Goal: Task Accomplishment & Management: Complete application form

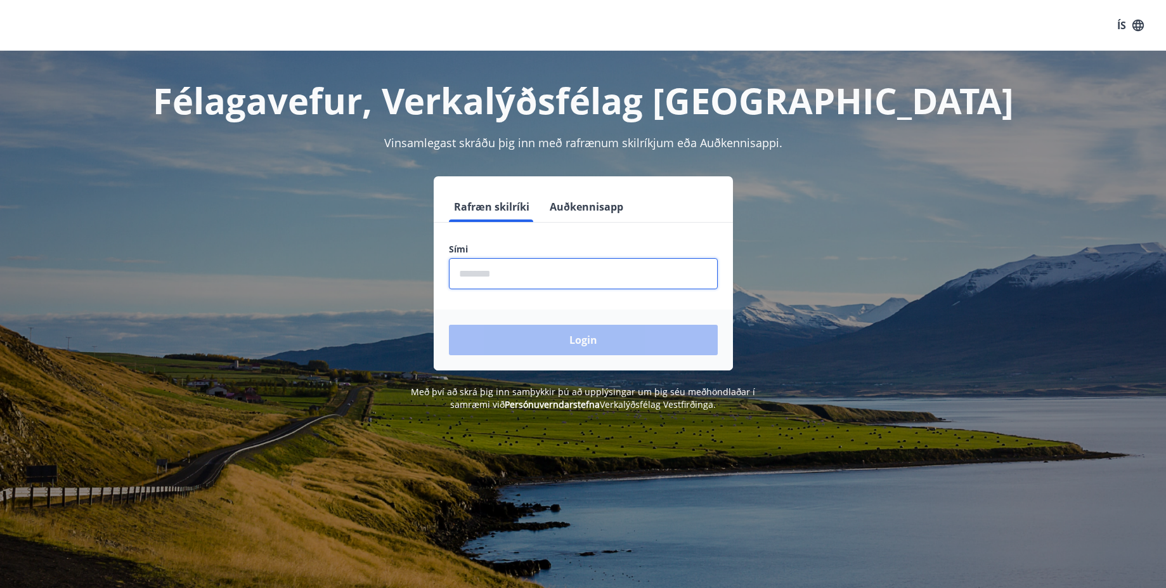
click at [492, 274] on input "phone" at bounding box center [583, 273] width 269 height 31
click at [584, 205] on button "Auðkennisapp" at bounding box center [586, 206] width 84 height 30
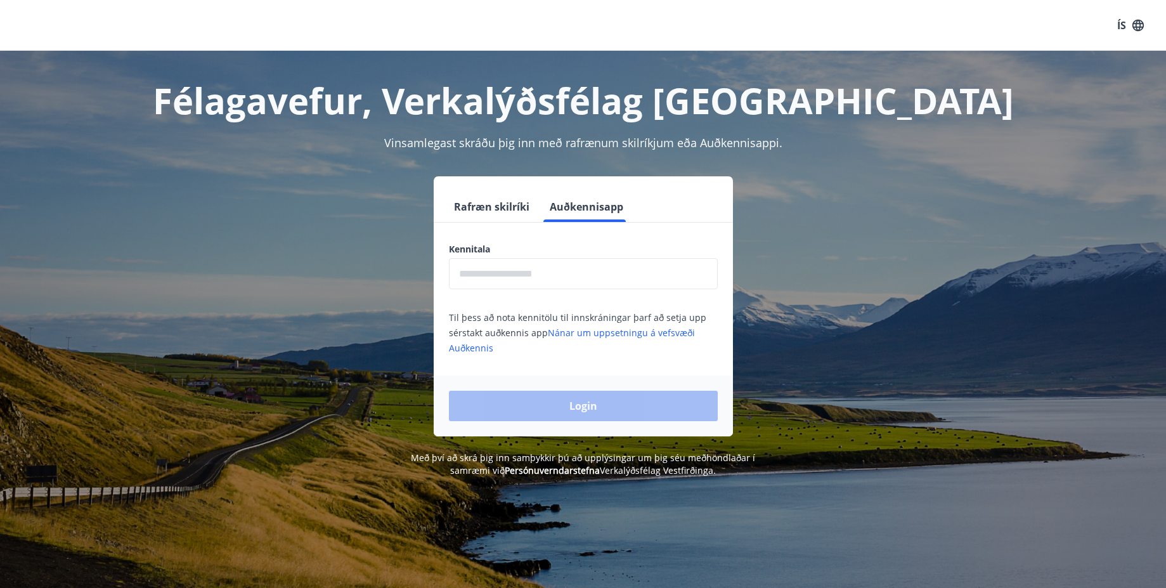
click at [498, 275] on input "text" at bounding box center [583, 273] width 269 height 31
type input "**********"
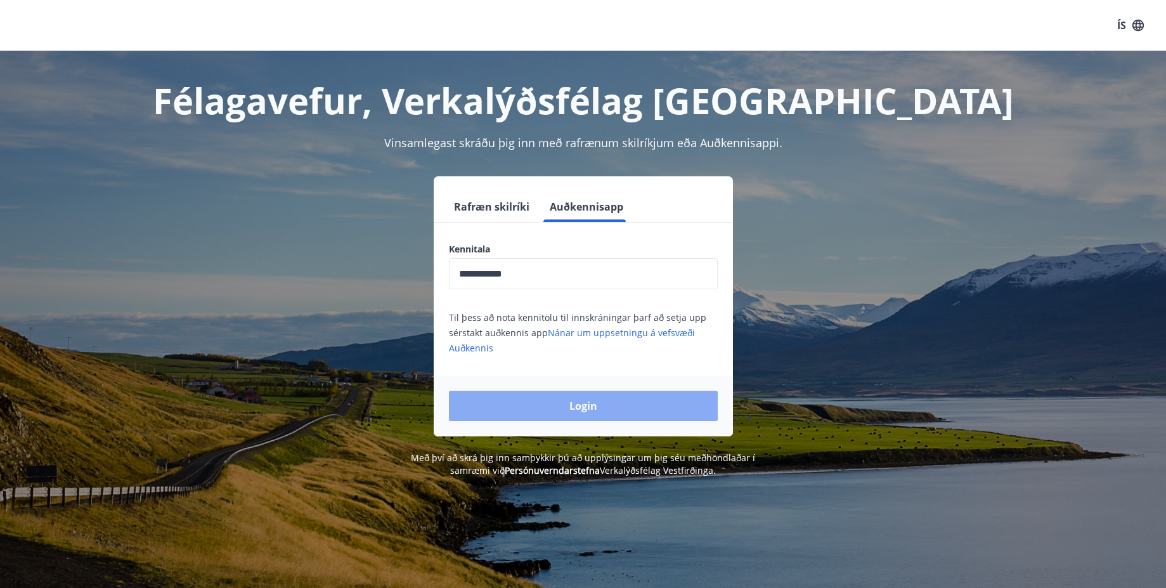
click at [558, 405] on button "Login" at bounding box center [583, 405] width 269 height 30
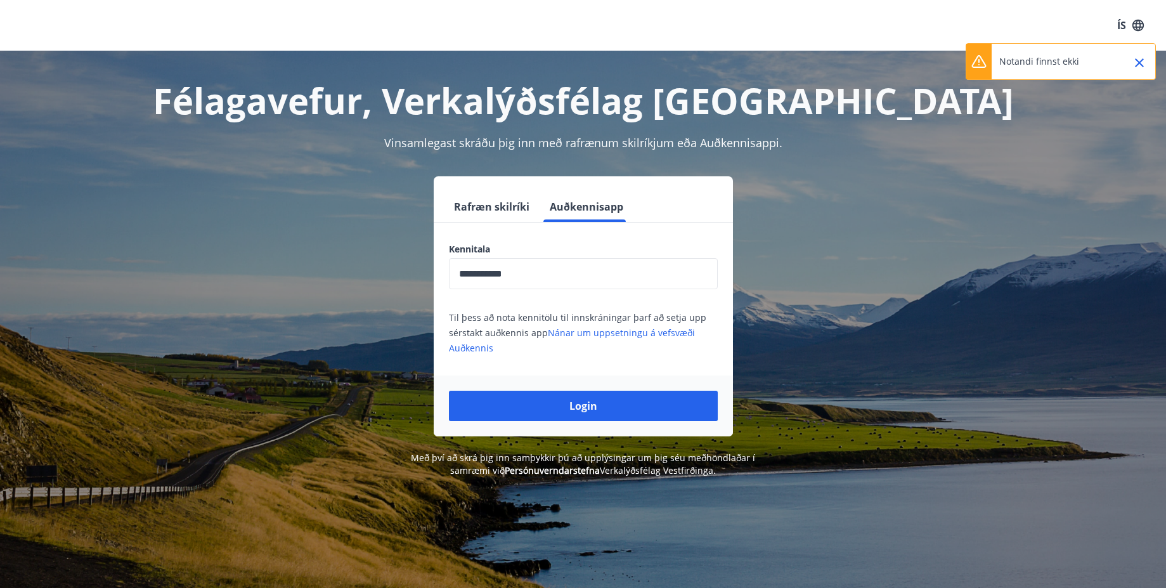
click at [1136, 65] on icon "Close" at bounding box center [1138, 62] width 15 height 15
click at [494, 214] on button "Rafræn skilríki" at bounding box center [492, 206] width 86 height 30
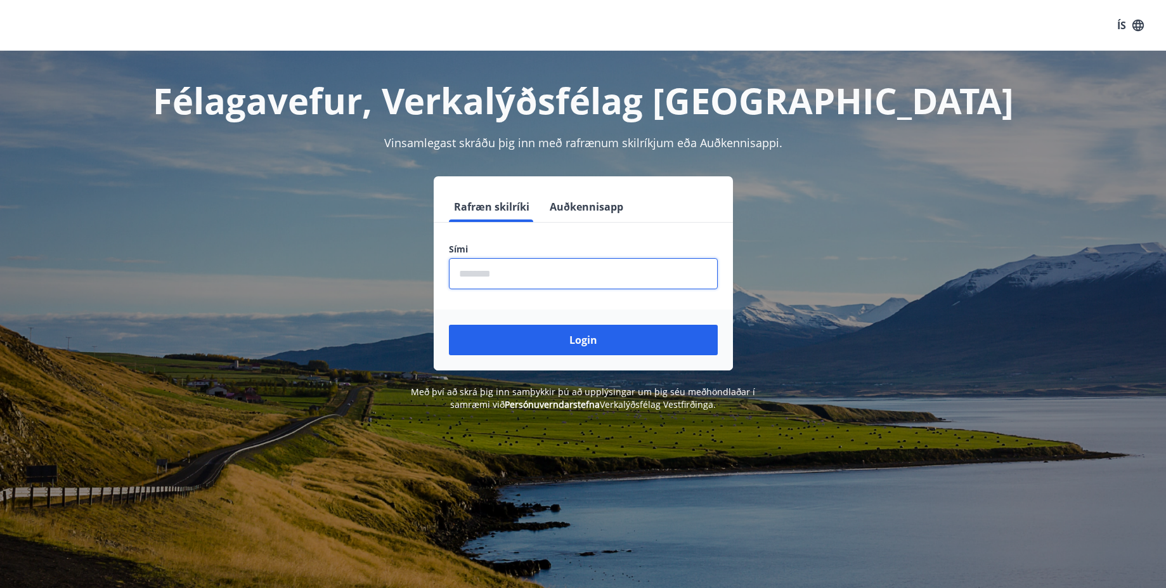
click at [484, 281] on input "phone" at bounding box center [583, 273] width 269 height 31
click at [488, 317] on div "Login" at bounding box center [583, 339] width 299 height 61
click at [581, 205] on button "Auðkennisapp" at bounding box center [586, 206] width 84 height 30
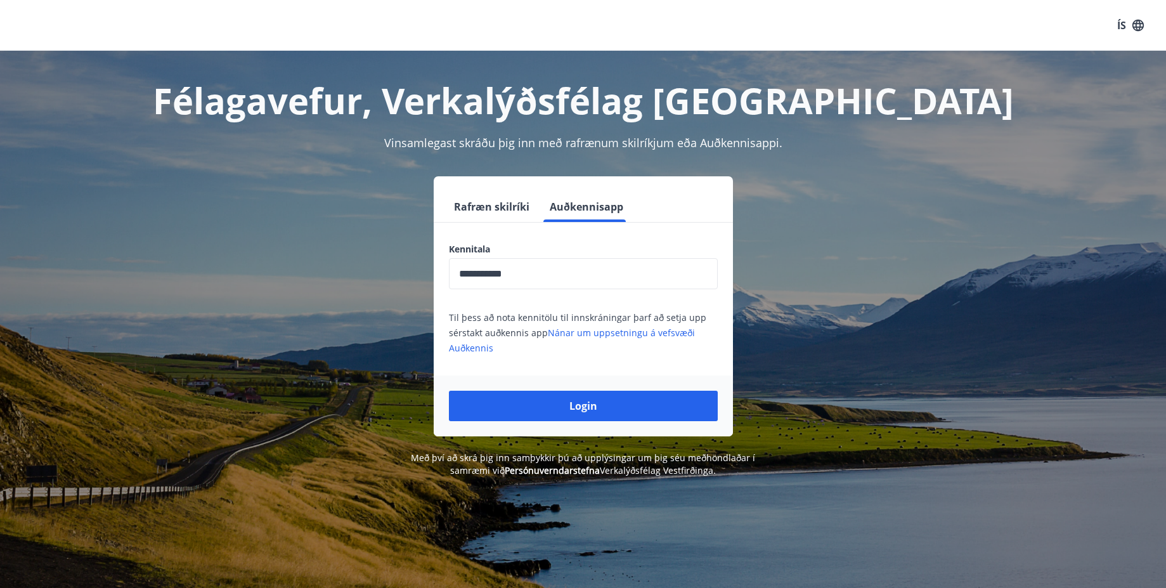
click at [491, 210] on button "Rafræn skilríki" at bounding box center [492, 206] width 86 height 30
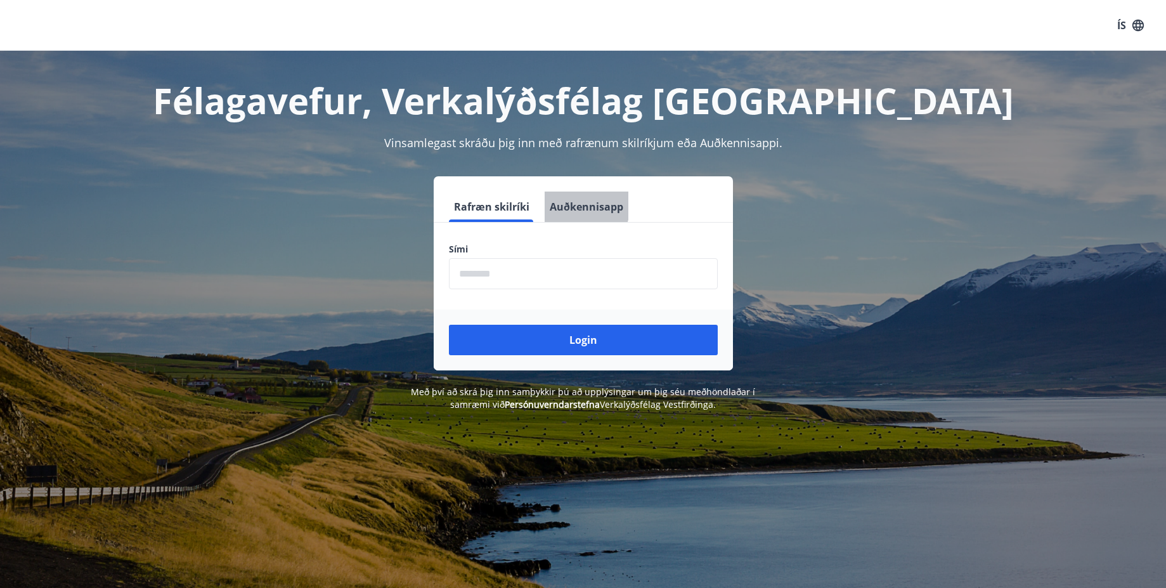
click at [576, 206] on button "Auðkennisapp" at bounding box center [586, 206] width 84 height 30
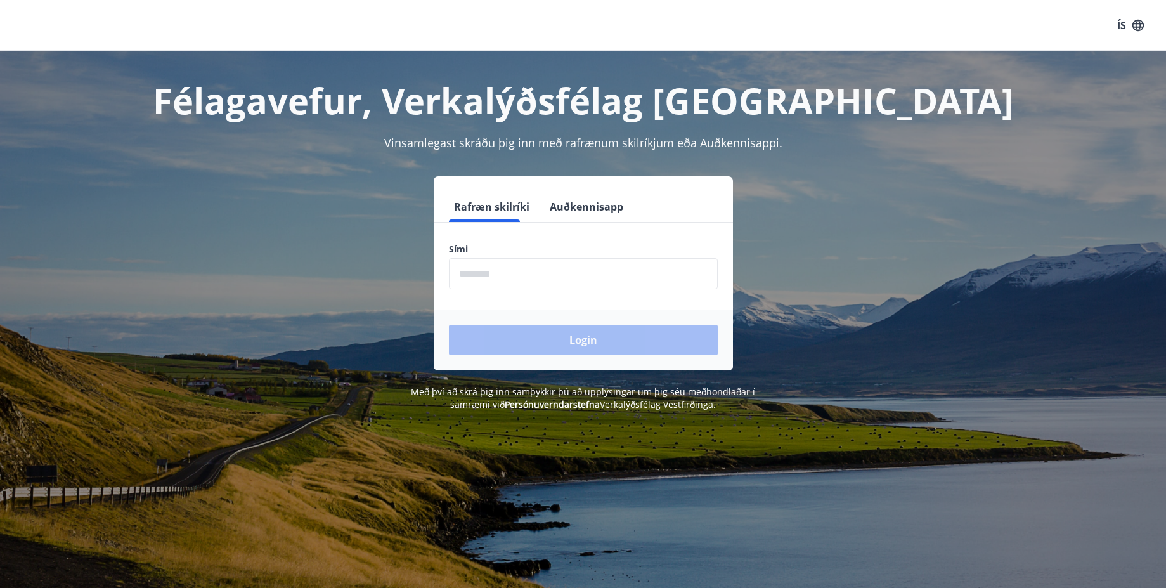
click at [568, 203] on button "Auðkennisapp" at bounding box center [586, 206] width 84 height 30
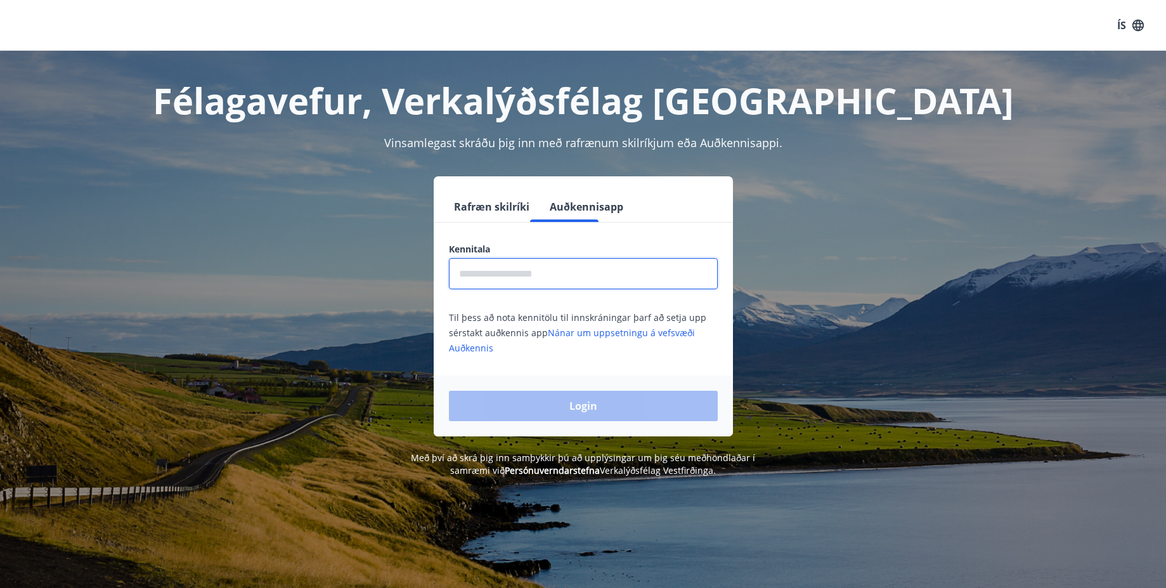
click at [546, 267] on input "text" at bounding box center [583, 273] width 269 height 31
type input "**********"
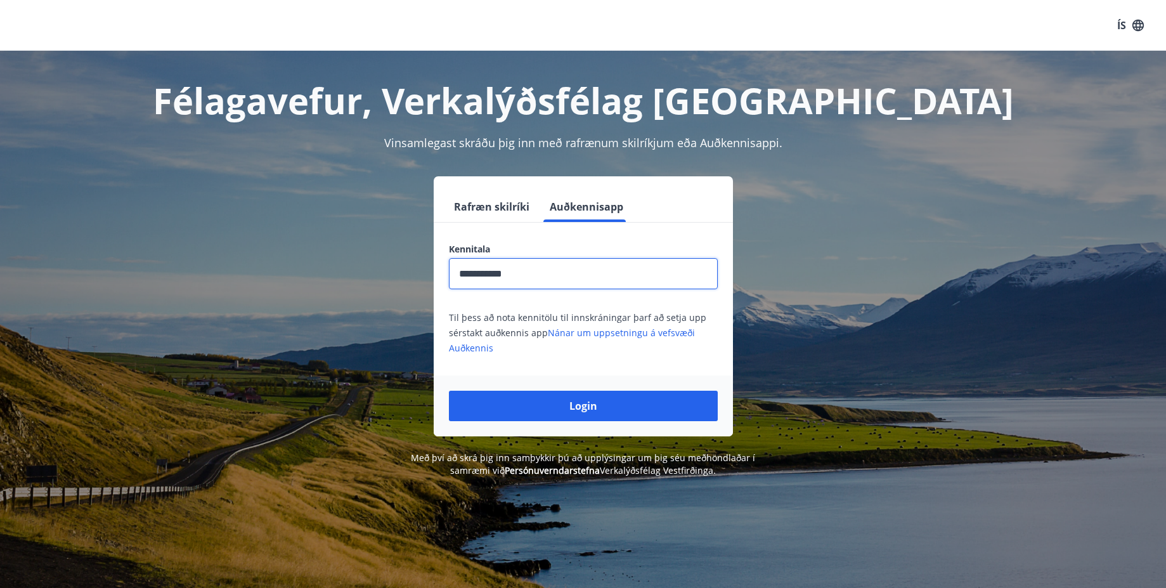
click at [575, 406] on button "Login" at bounding box center [583, 405] width 269 height 30
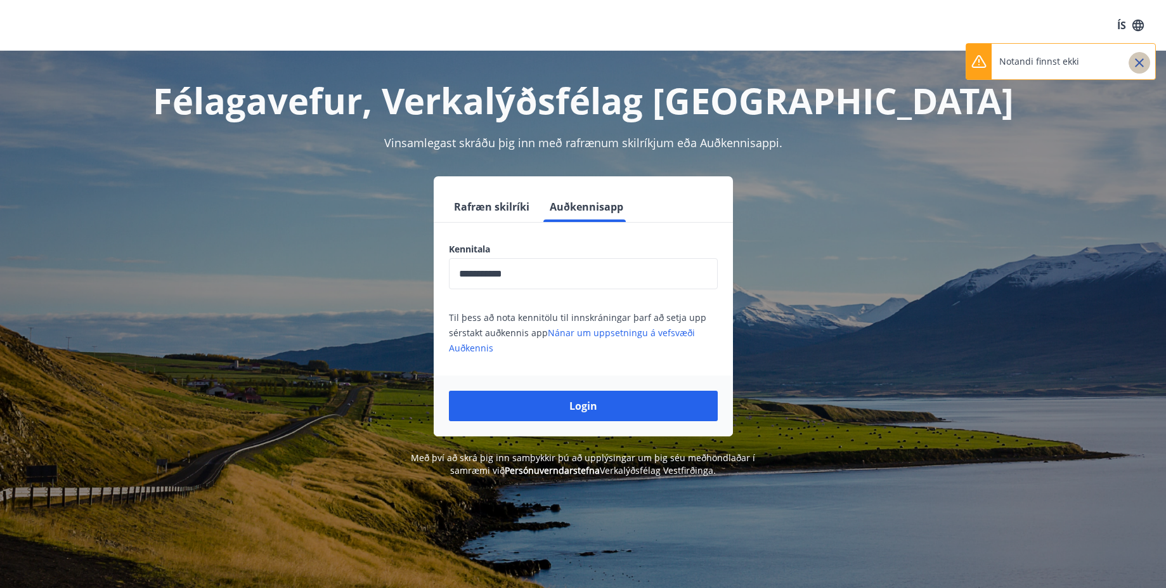
click at [1142, 65] on icon "Close" at bounding box center [1139, 62] width 9 height 9
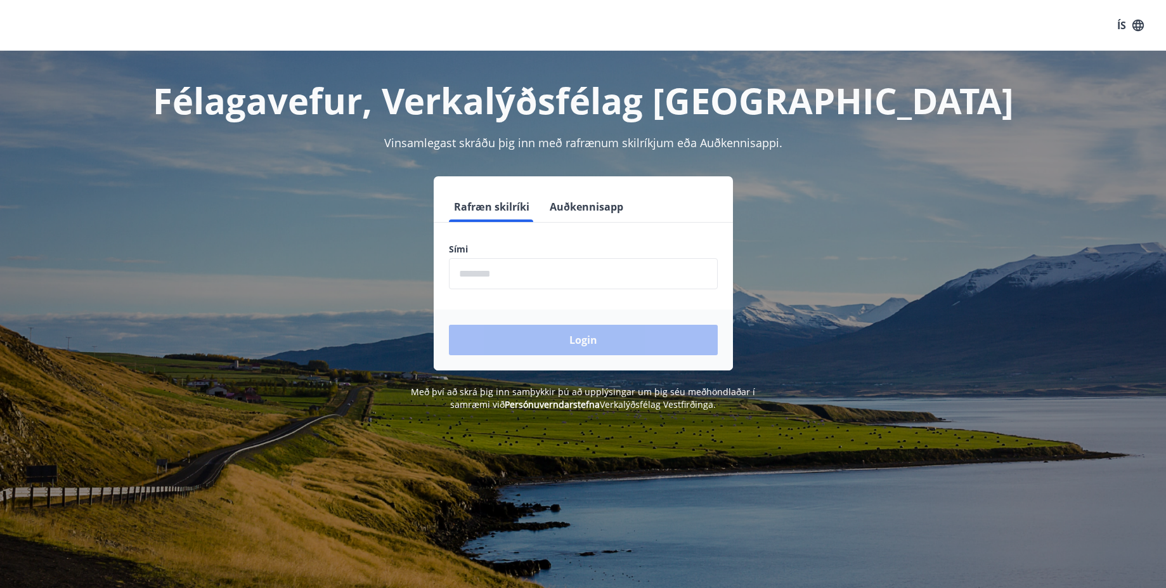
click at [510, 280] on input "phone" at bounding box center [583, 273] width 269 height 31
drag, startPoint x: 470, startPoint y: 243, endPoint x: 442, endPoint y: 246, distance: 27.4
click at [442, 246] on div "Sími ​" at bounding box center [583, 266] width 299 height 46
copy label "Sími"
click at [617, 203] on button "Auðkennisapp" at bounding box center [586, 206] width 84 height 30
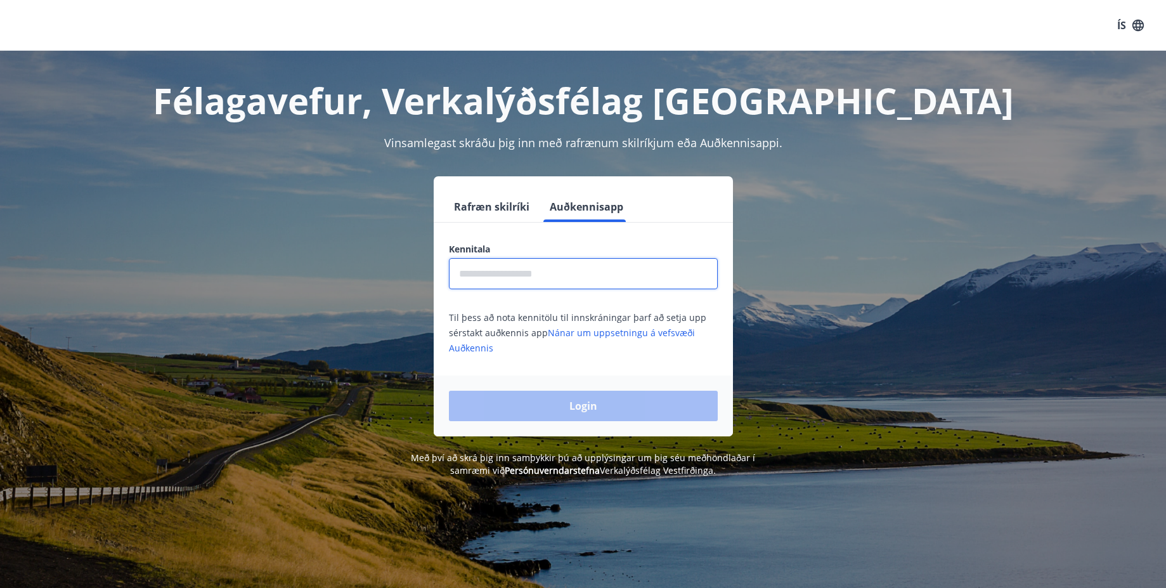
click at [567, 266] on input "text" at bounding box center [583, 273] width 269 height 31
click at [503, 200] on button "Rafræn skilríki" at bounding box center [492, 206] width 86 height 30
